Goal: Task Accomplishment & Management: Manage account settings

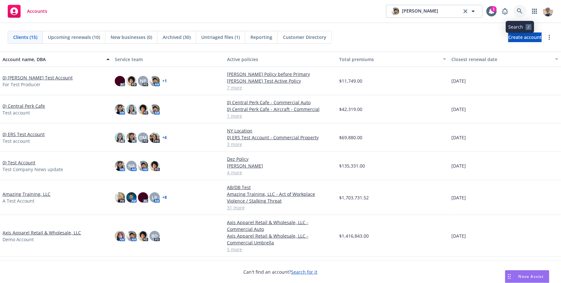
click at [522, 14] on link at bounding box center [520, 11] width 13 height 13
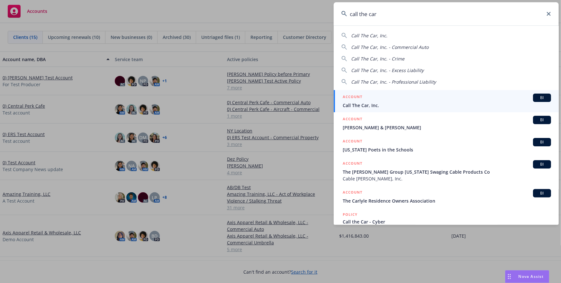
type input "call the car"
click at [401, 103] on span "Call The Car, Inc." at bounding box center [447, 105] width 209 height 7
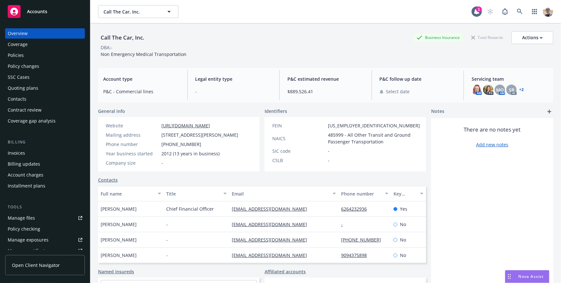
click at [60, 268] on link "Open Client Navigator" at bounding box center [45, 265] width 80 height 20
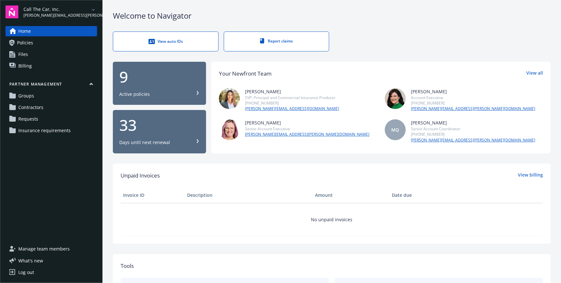
click at [46, 98] on link "Groups" at bounding box center [51, 96] width 92 height 10
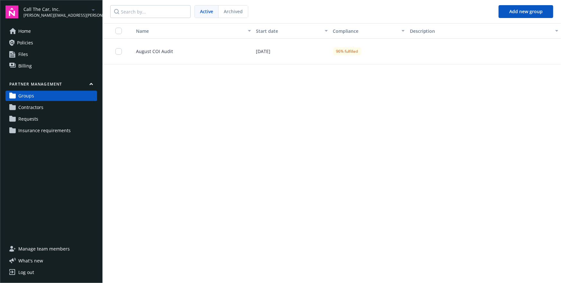
click at [181, 56] on div "August COI Audit" at bounding box center [190, 52] width 125 height 26
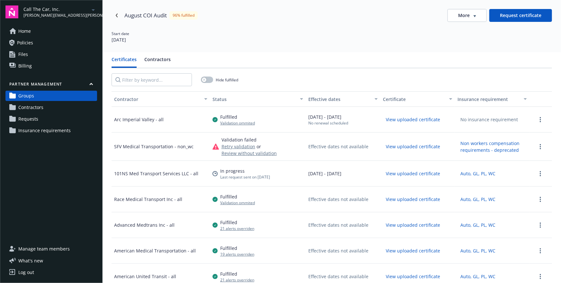
click at [163, 62] on button "Contractors" at bounding box center [157, 62] width 26 height 12
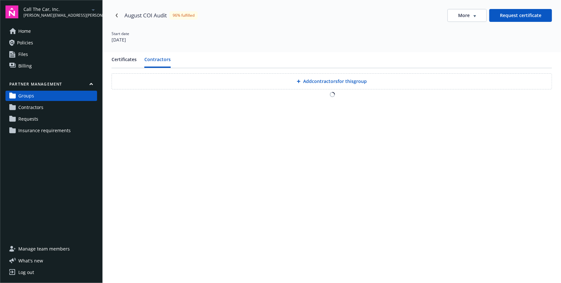
click at [359, 85] on button "Add contractors for this group" at bounding box center [332, 81] width 441 height 16
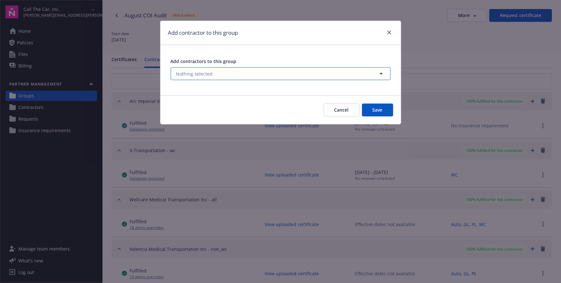
click at [290, 79] on button "Nothing selected" at bounding box center [281, 73] width 220 height 13
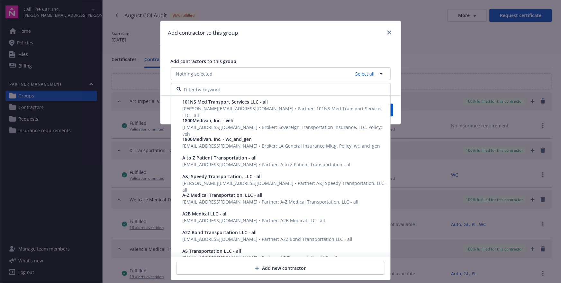
click at [230, 109] on span "jennifer@pra-llc.com • Partner: 101NS Med Transport Services LLC - all" at bounding box center [283, 112] width 200 height 13
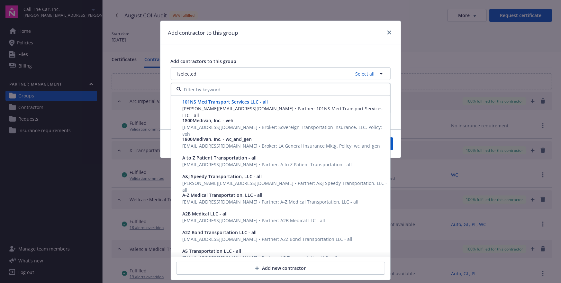
click at [230, 109] on span "jennifer@pra-llc.com • Partner: 101NS Med Transport Services LLC - all" at bounding box center [283, 112] width 200 height 13
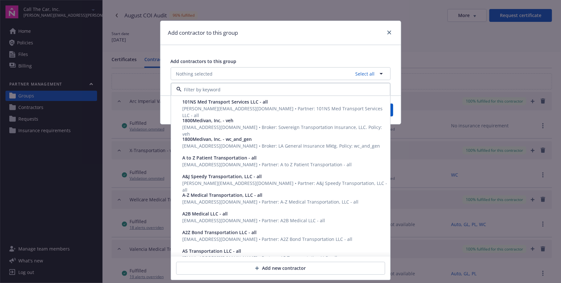
click at [231, 109] on span "jennifer@pra-llc.com • Partner: 101NS Med Transport Services LLC - all" at bounding box center [283, 112] width 200 height 13
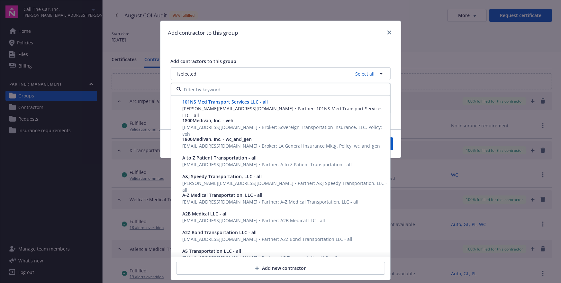
click at [231, 109] on span "jennifer@pra-llc.com • Partner: 101NS Med Transport Services LLC - all" at bounding box center [283, 112] width 200 height 13
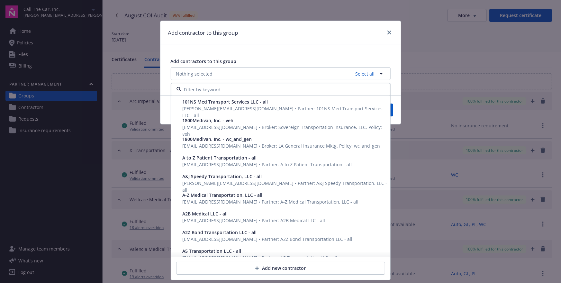
click at [220, 122] on span "1800Medivan, Inc. - veh" at bounding box center [208, 121] width 51 height 6
click at [259, 138] on div "1800Medivan, Inc. - wc_and_gen" at bounding box center [285, 139] width 205 height 7
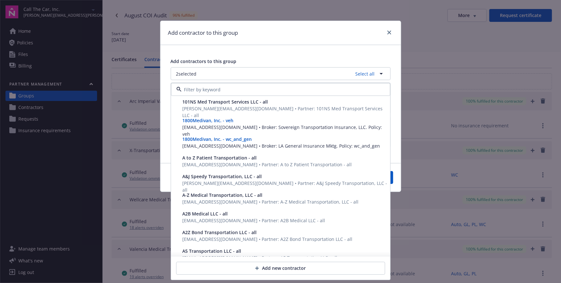
click at [269, 155] on div "A to Z Patient Transportation - all" at bounding box center [285, 158] width 205 height 7
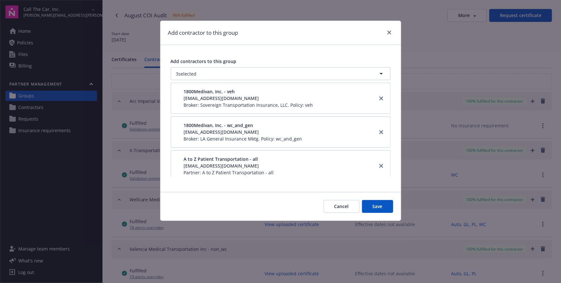
click at [348, 204] on button "Cancel" at bounding box center [342, 206] width 36 height 13
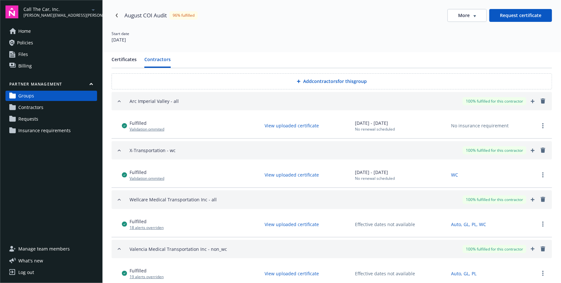
click at [38, 119] on link "Requests" at bounding box center [51, 119] width 92 height 10
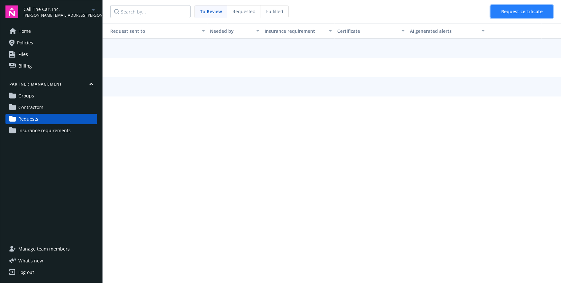
click at [517, 13] on span "Request certificate" at bounding box center [523, 11] width 42 height 6
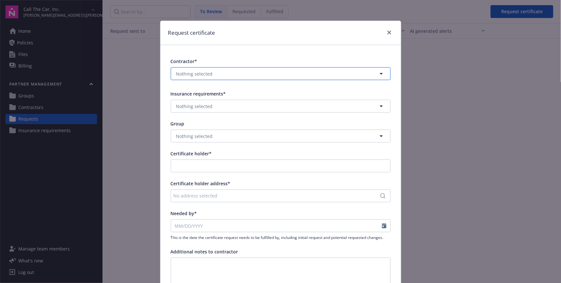
click at [225, 74] on button "Nothing selected" at bounding box center [281, 73] width 220 height 13
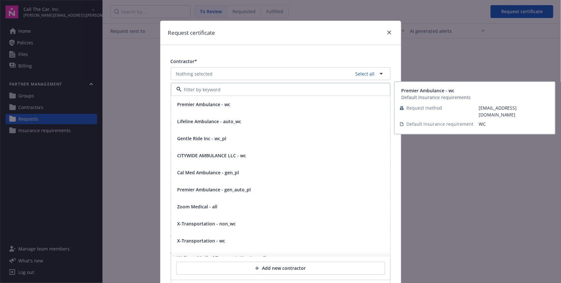
click at [217, 105] on span "Premier Ambulance - wc" at bounding box center [204, 104] width 53 height 7
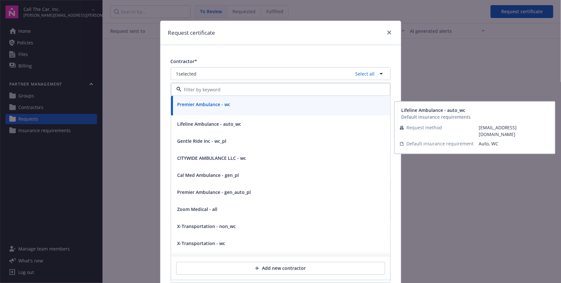
click at [211, 121] on span "Lifeline Ambulance - auto_wc" at bounding box center [210, 124] width 64 height 7
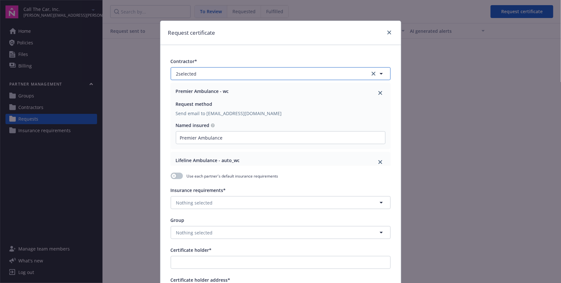
click at [217, 76] on button "2 selected" at bounding box center [281, 73] width 220 height 13
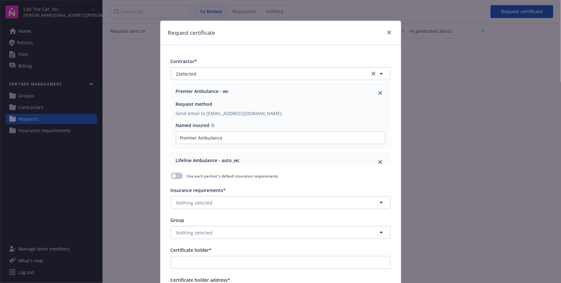
click at [139, 71] on div "Request certificate Contractor* 2 selected Premier Ambulance - wc Request metho…" at bounding box center [280, 141] width 561 height 283
click at [391, 35] on link "close" at bounding box center [390, 33] width 8 height 8
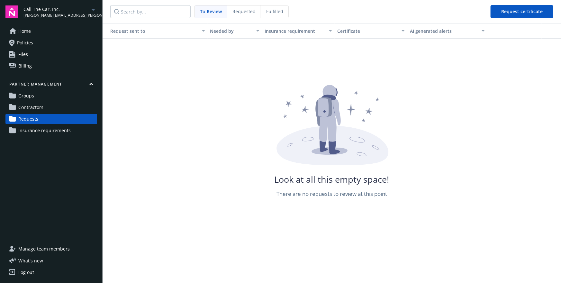
click at [52, 106] on link "Contractors" at bounding box center [51, 107] width 92 height 10
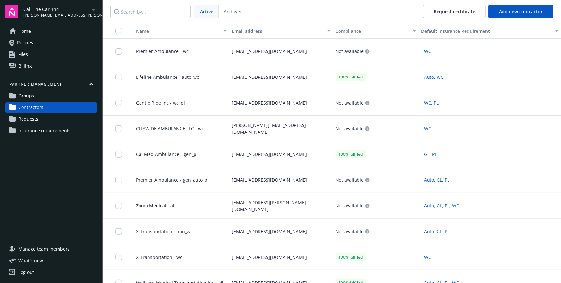
click at [63, 96] on link "Groups" at bounding box center [51, 96] width 92 height 10
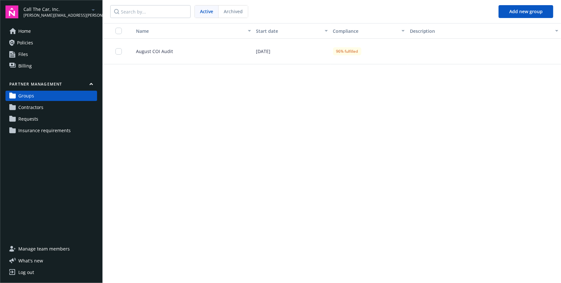
click at [168, 54] on span "August COI Audit" at bounding box center [152, 51] width 42 height 7
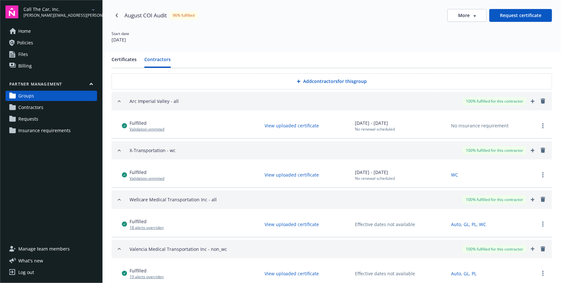
click at [149, 62] on button "Contractors" at bounding box center [157, 62] width 26 height 12
click at [296, 89] on button "Add contractors for this group" at bounding box center [332, 81] width 441 height 16
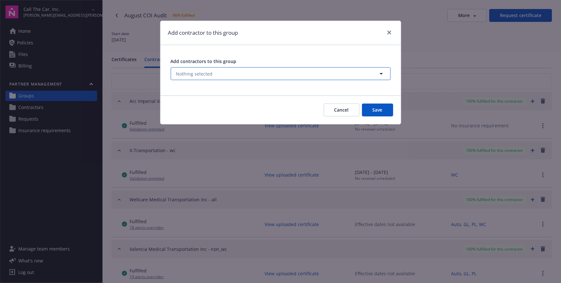
click at [200, 78] on button "Nothing selected" at bounding box center [281, 73] width 220 height 13
click at [244, 79] on button "Nothing selected" at bounding box center [281, 73] width 220 height 13
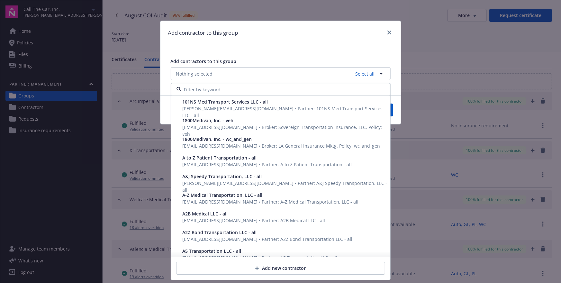
click at [198, 101] on span "101NS Med Transport Services LLC - all" at bounding box center [226, 102] width 86 height 6
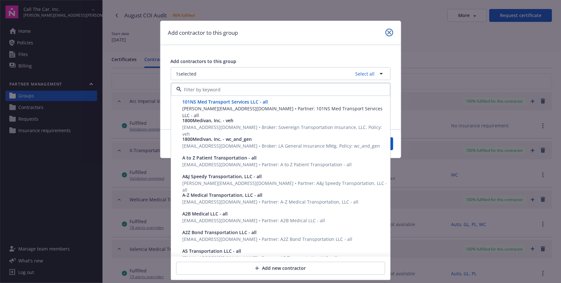
click at [388, 31] on icon "close" at bounding box center [390, 33] width 4 height 4
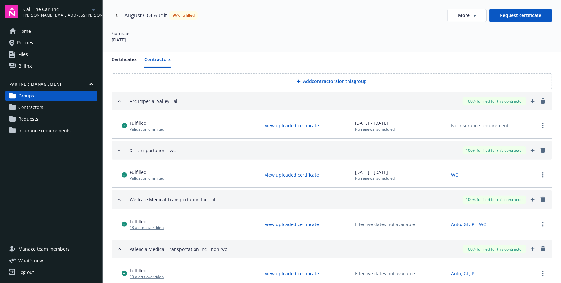
click at [127, 66] on button "Certificates" at bounding box center [124, 62] width 25 height 12
click at [165, 59] on button "Contractors" at bounding box center [157, 62] width 26 height 12
click at [308, 85] on button "Add contractors for this group" at bounding box center [332, 81] width 441 height 16
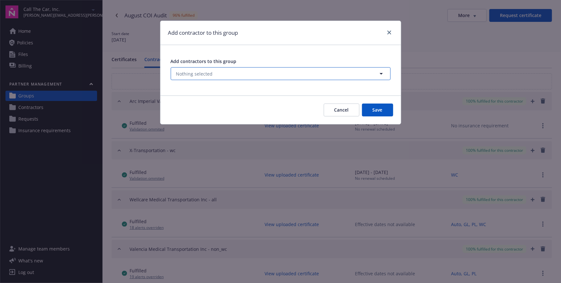
click at [238, 70] on button "Nothing selected" at bounding box center [281, 73] width 220 height 13
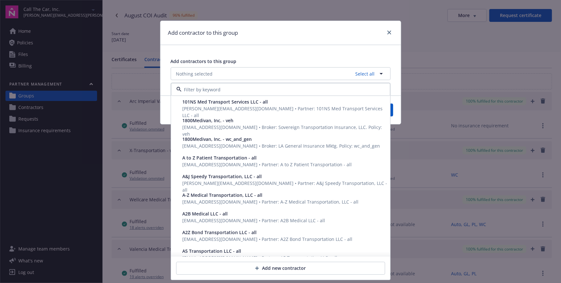
click at [212, 112] on div "101NS Med Transport Services LLC - all jennifer@pra-llc.com • Partner: 101NS Me…" at bounding box center [280, 108] width 219 height 25
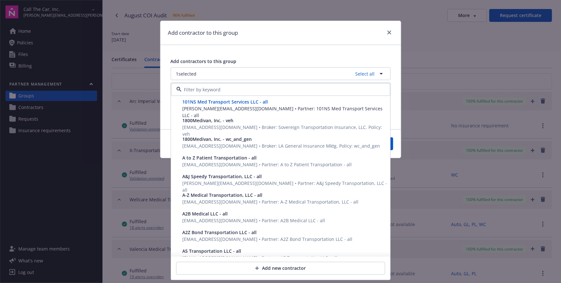
click at [301, 54] on div "Add contractors to this group 1 selected Select all 101NS Med Transport Service…" at bounding box center [281, 86] width 241 height 82
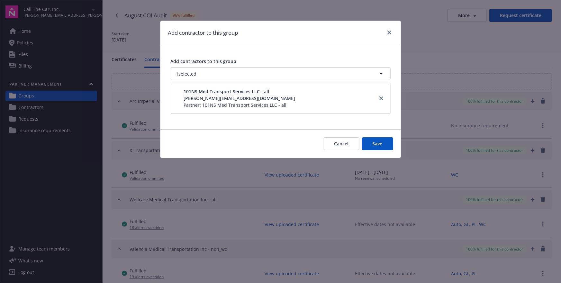
click at [341, 145] on button "Cancel" at bounding box center [342, 143] width 36 height 13
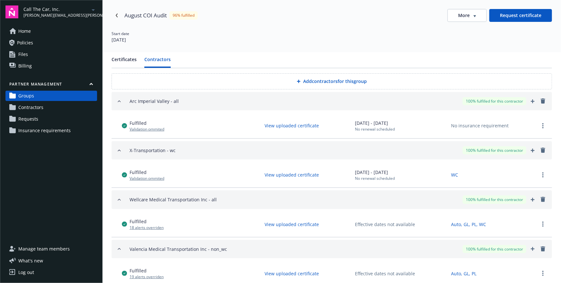
click at [34, 110] on span "Contractors" at bounding box center [30, 107] width 25 height 10
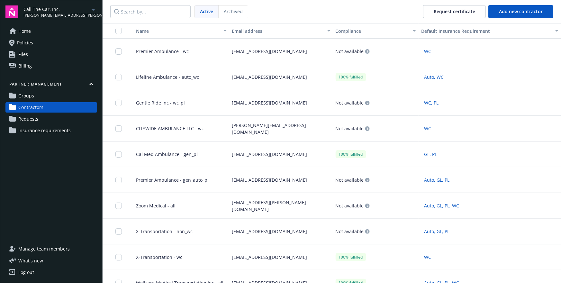
click at [46, 121] on link "Requests" at bounding box center [51, 119] width 92 height 10
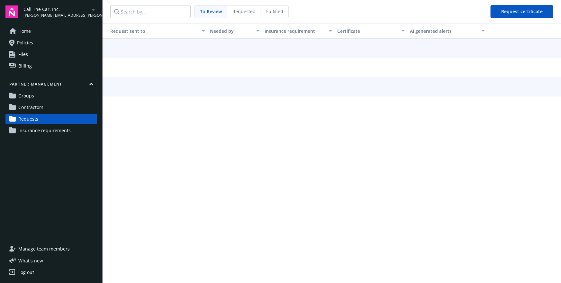
click at [495, 18] on nav "To Review Requested Fulfilled Request certificate" at bounding box center [332, 11] width 459 height 23
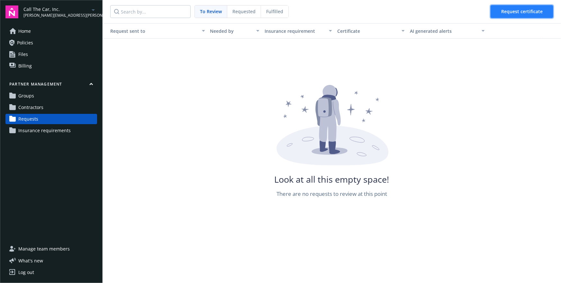
click at [497, 15] on button "Request certificate" at bounding box center [522, 11] width 63 height 13
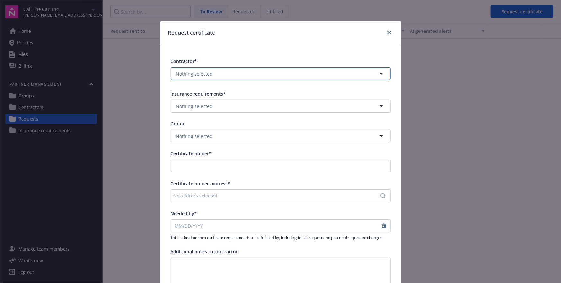
click at [225, 78] on button "Nothing selected" at bounding box center [281, 73] width 220 height 13
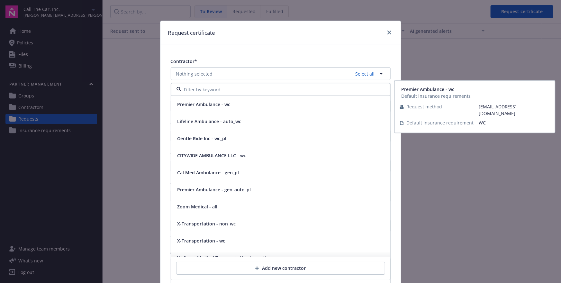
click at [206, 105] on span "Premier Ambulance - wc" at bounding box center [204, 104] width 53 height 7
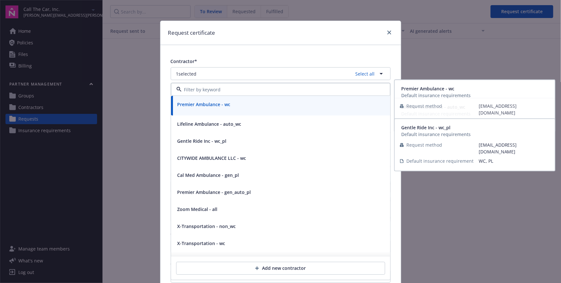
click at [206, 148] on div "Gentle Ride Inc - wc_pl" at bounding box center [280, 141] width 219 height 17
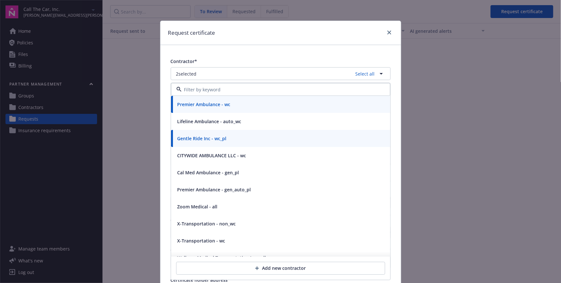
click at [259, 62] on div "Contractor*" at bounding box center [281, 61] width 220 height 7
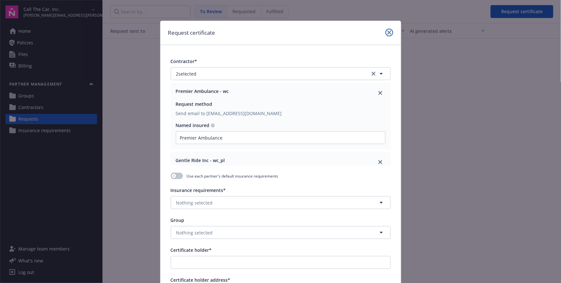
click at [391, 34] on icon "close" at bounding box center [390, 33] width 4 height 4
